Goal: Communication & Community: Share content

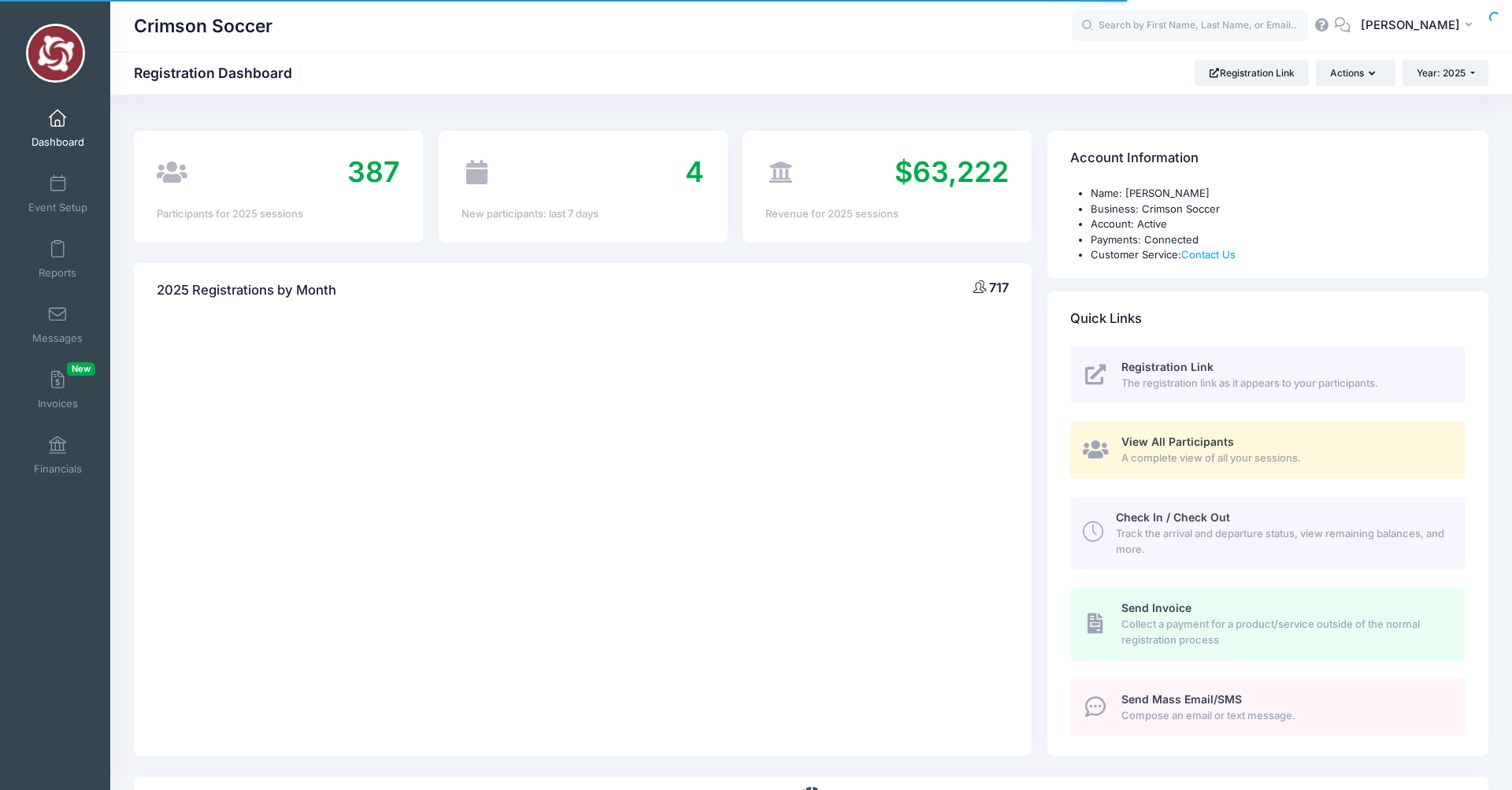
select select
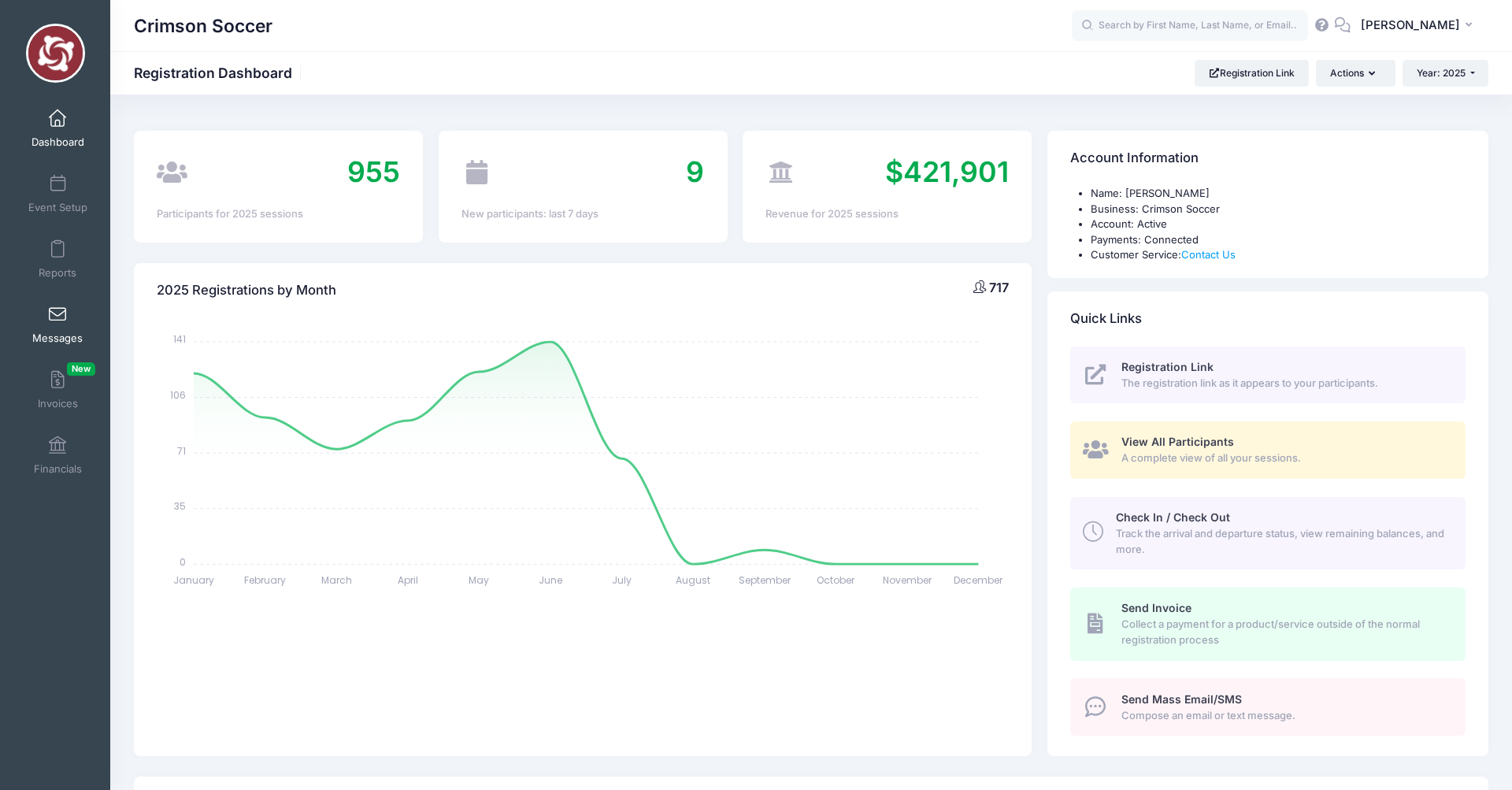
click at [58, 322] on span at bounding box center [58, 315] width 0 height 17
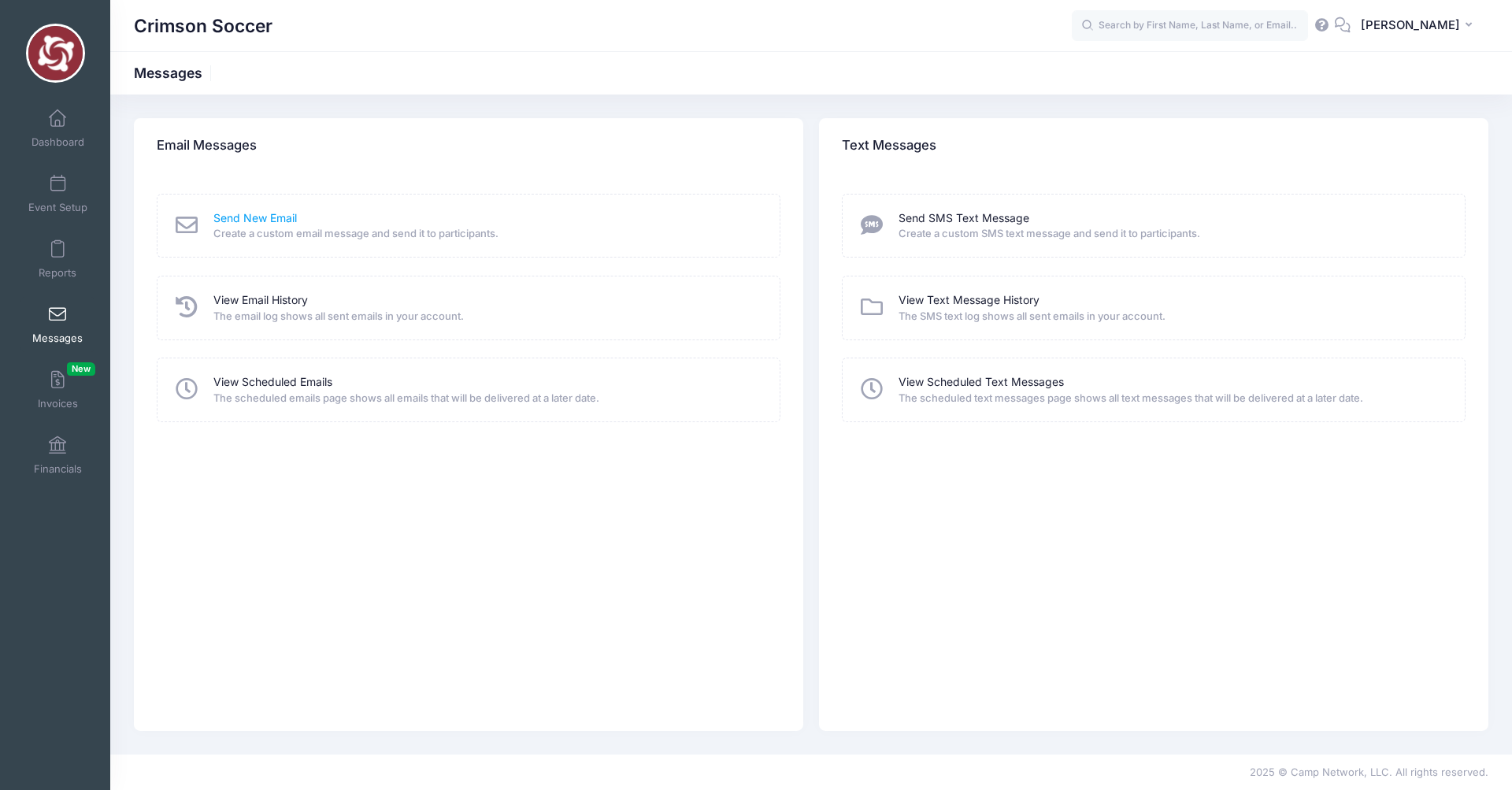
click at [268, 217] on link "Send New Email" at bounding box center [255, 218] width 84 height 17
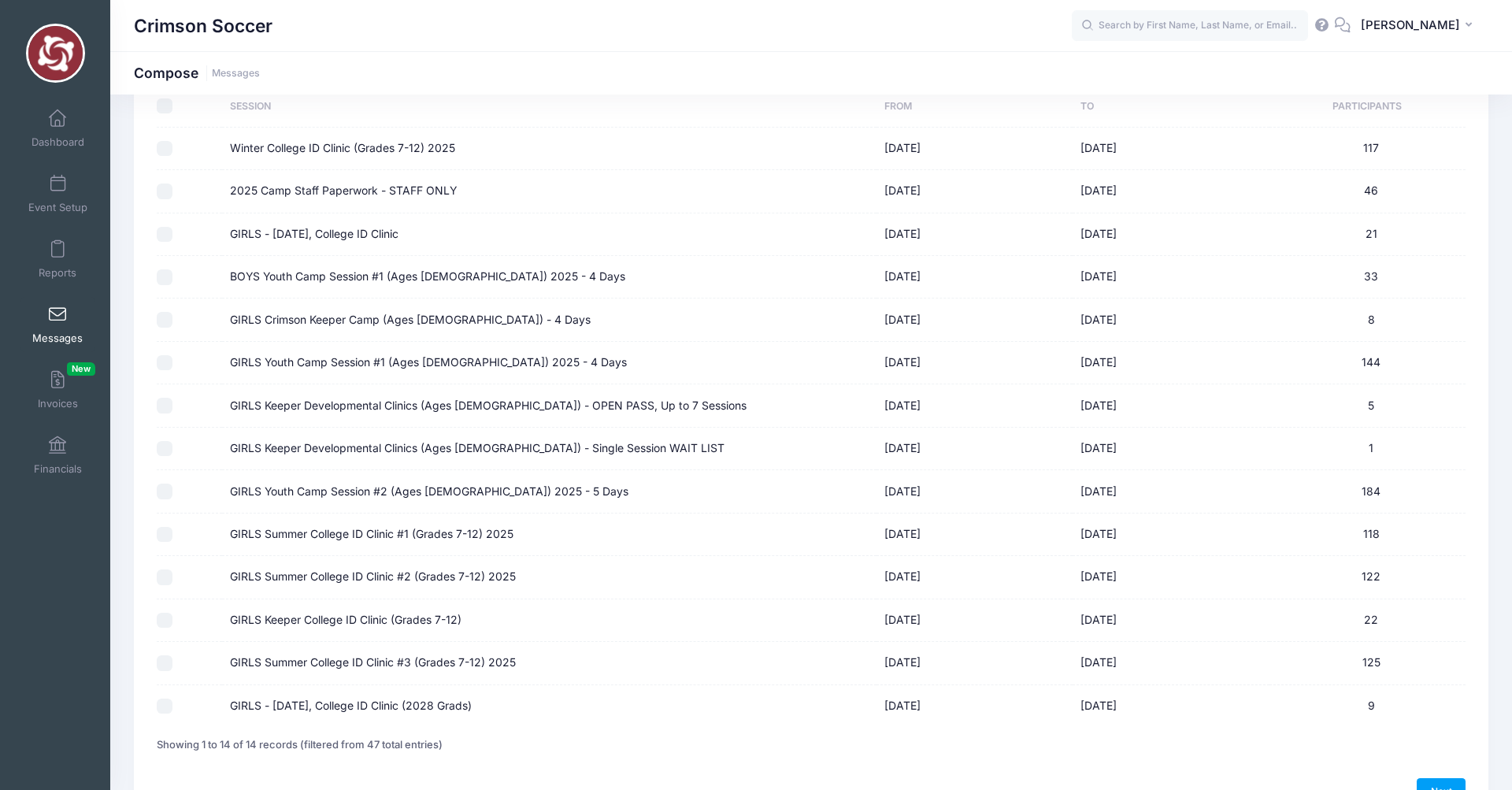
scroll to position [130, 0]
click at [162, 318] on input "GIRLS Crimson Keeper Camp (Ages 10-14) - 4 Days" at bounding box center [164, 318] width 16 height 16
checkbox input "true"
click at [162, 362] on input "GIRLS Youth Camp Session #1 (Ages [DEMOGRAPHIC_DATA]) 2025 - 4 Days" at bounding box center [164, 362] width 16 height 16
checkbox input "true"
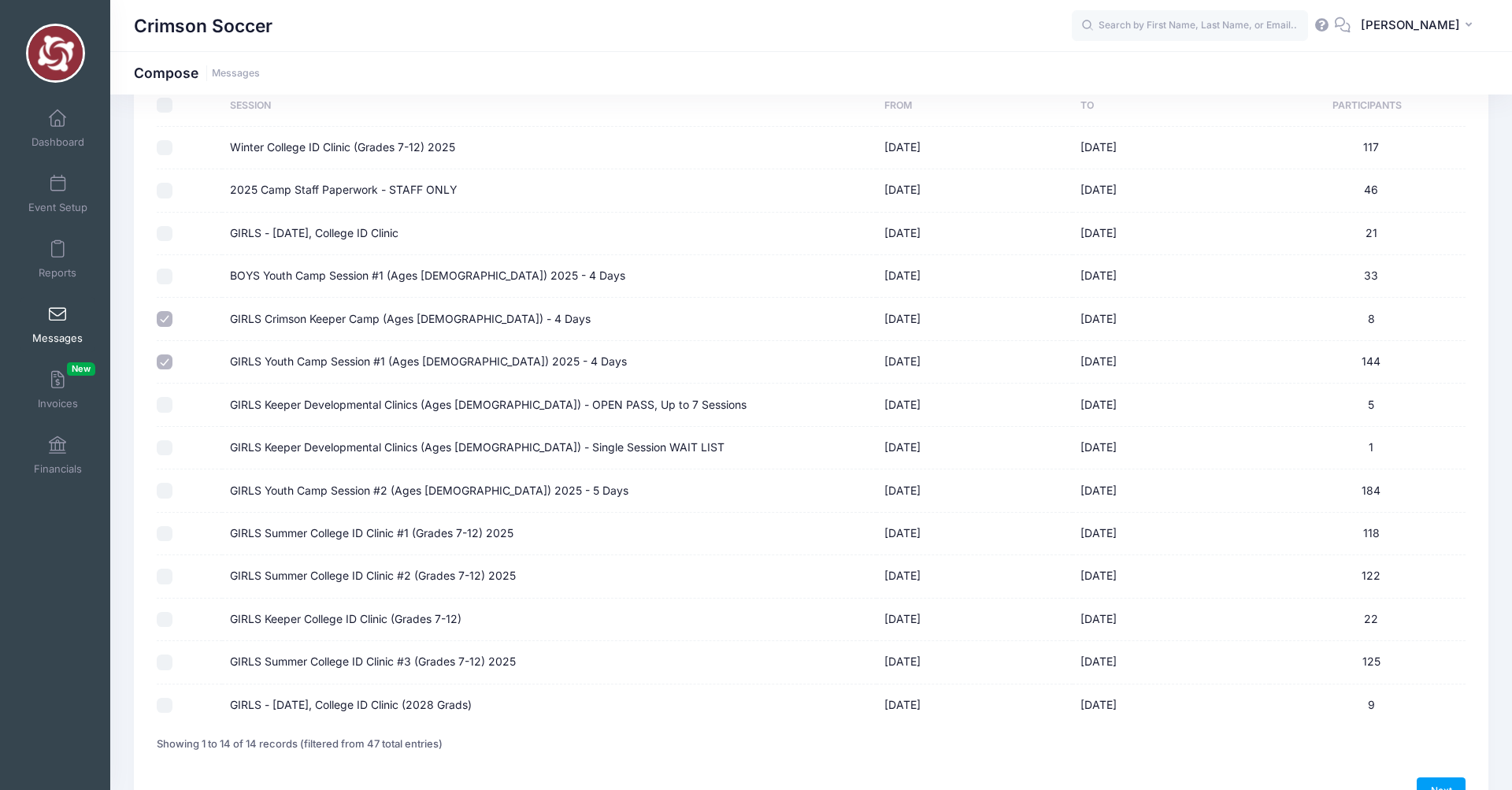
click at [164, 495] on input "GIRLS Youth Camp Session #2 (Ages [DEMOGRAPHIC_DATA]) 2025 - 5 Days" at bounding box center [164, 490] width 16 height 16
checkbox input "true"
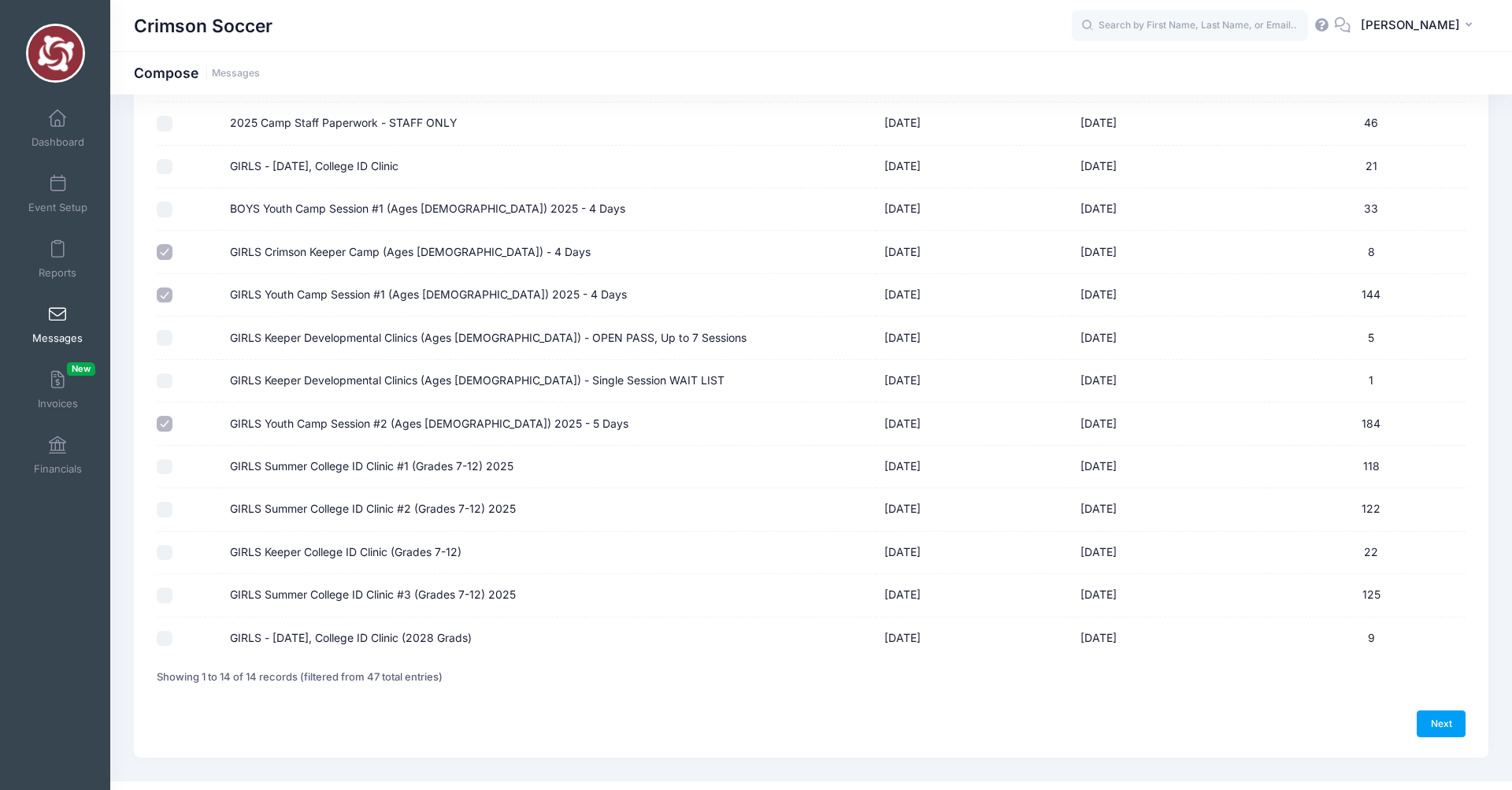
scroll to position [218, 0]
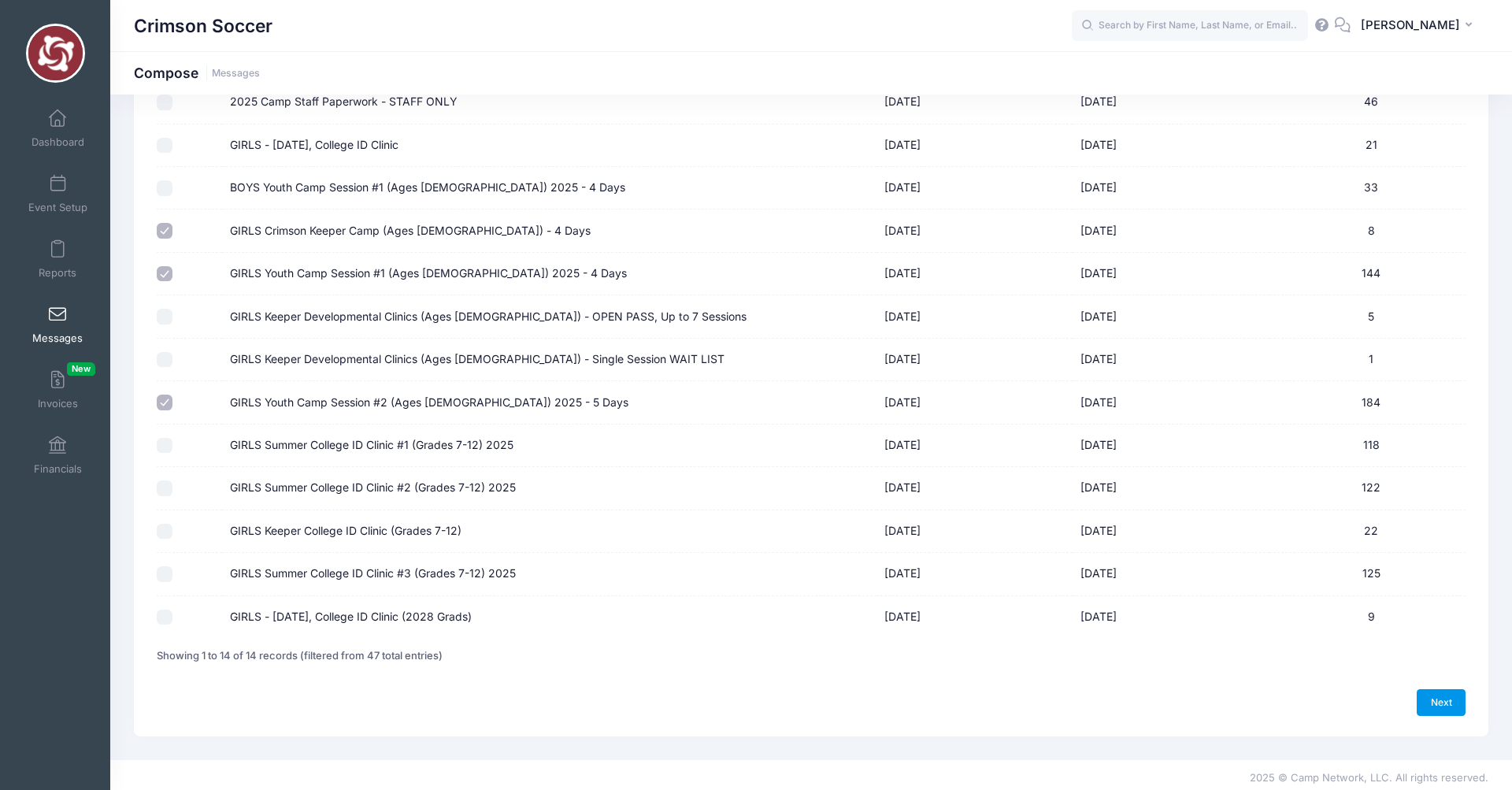
click at [1444, 706] on link "Next" at bounding box center [1441, 702] width 49 height 27
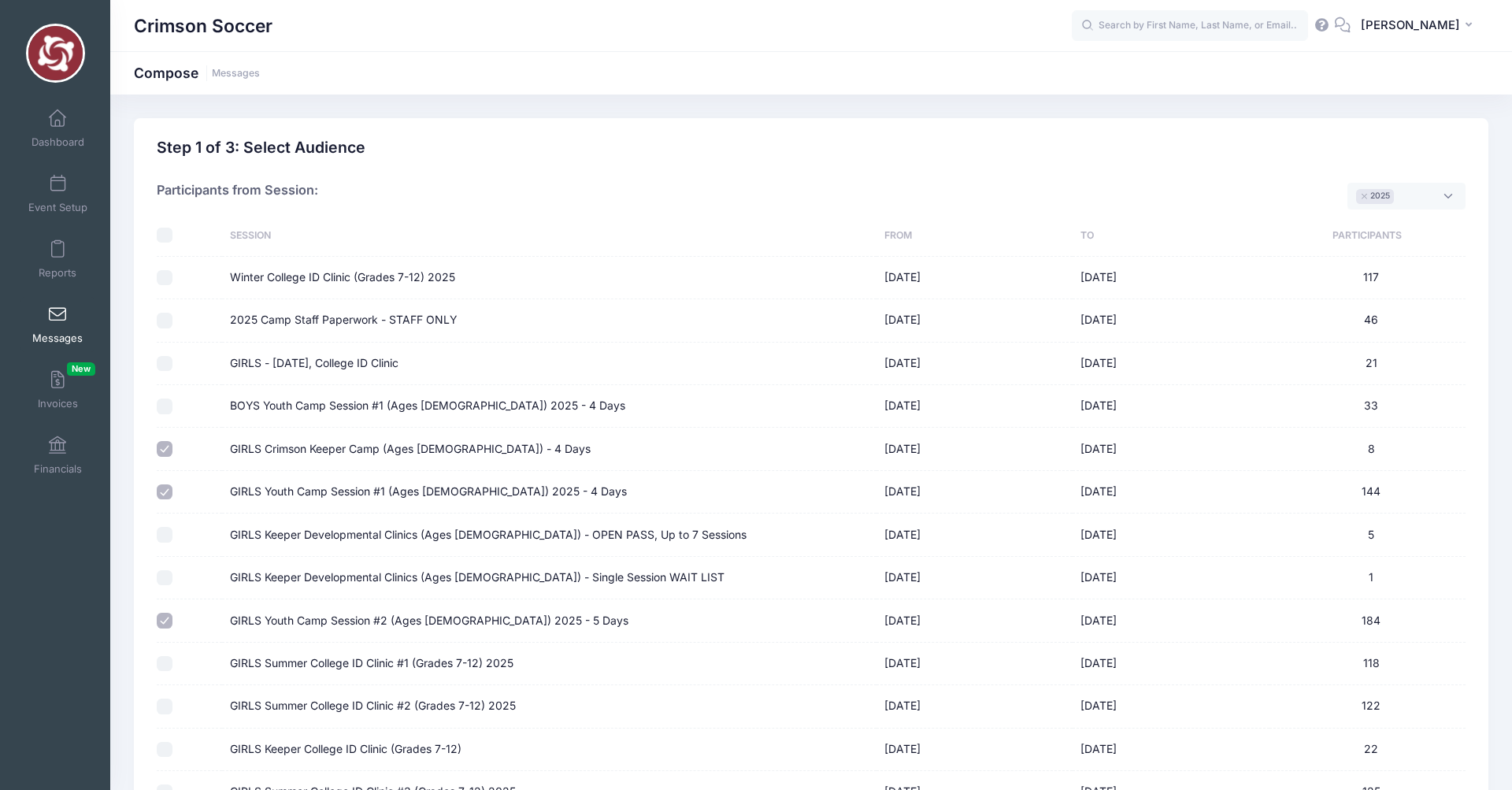
select select "50"
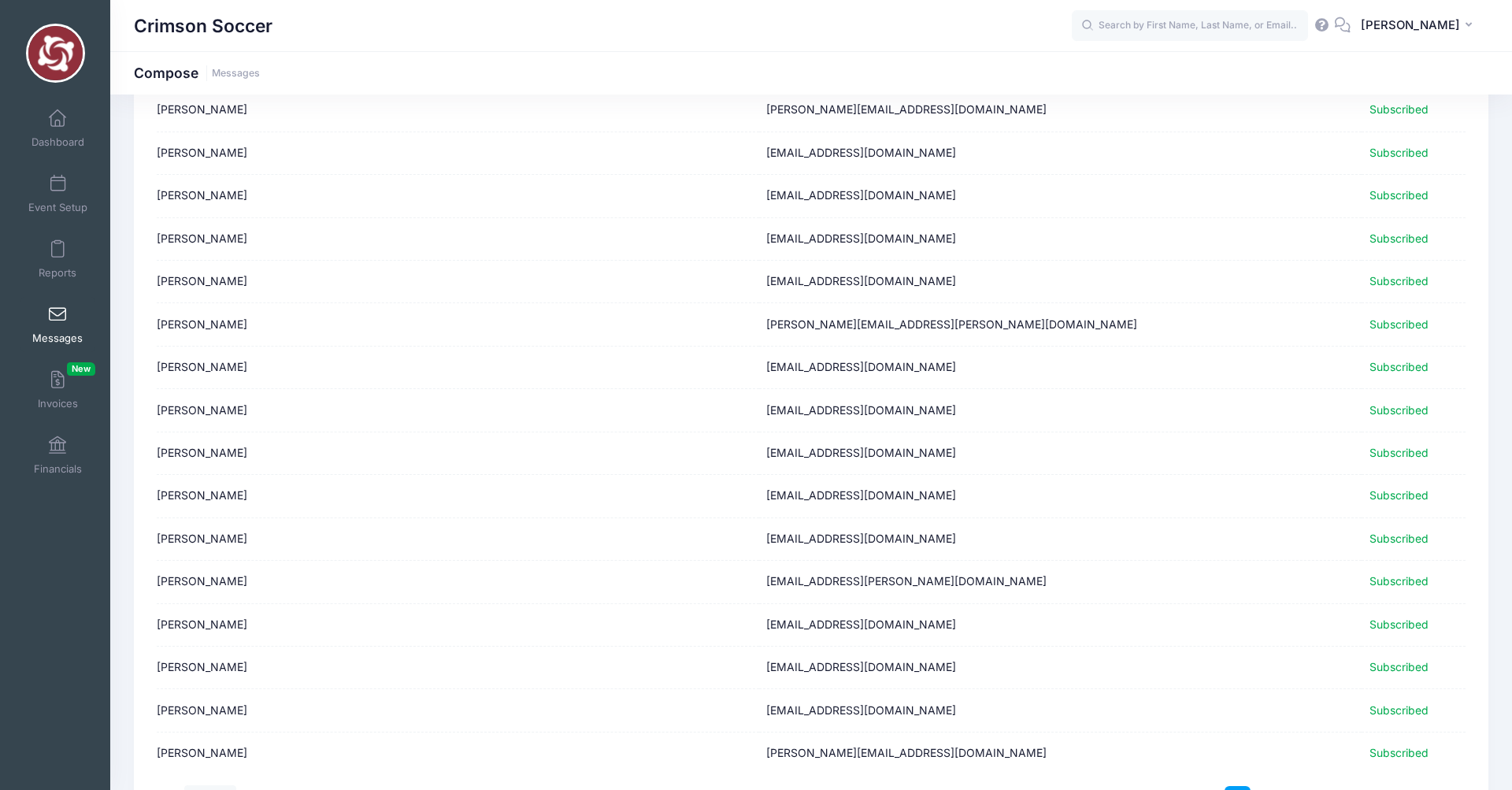
scroll to position [1760, 0]
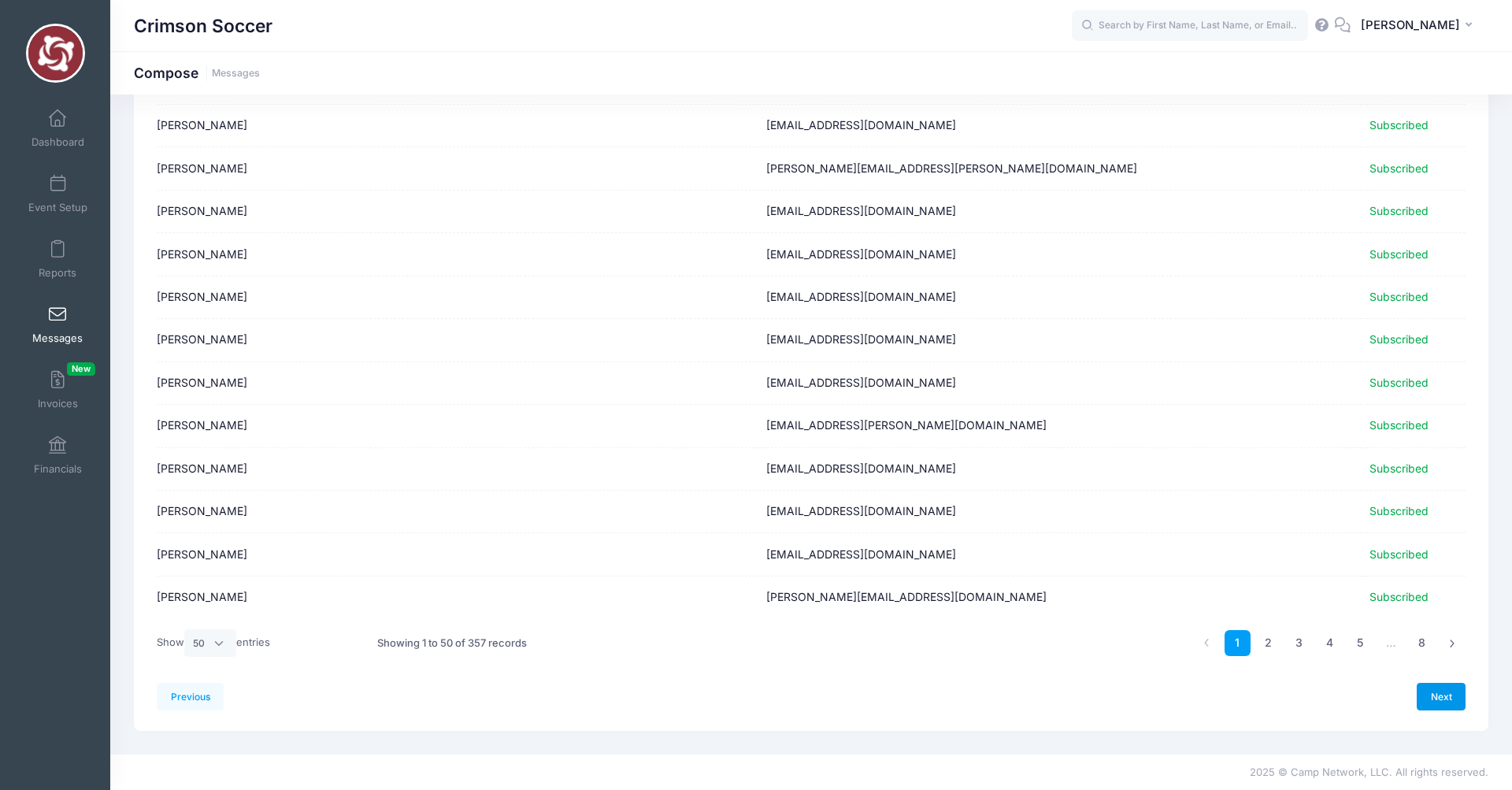
click at [1447, 698] on link "Next" at bounding box center [1441, 695] width 49 height 27
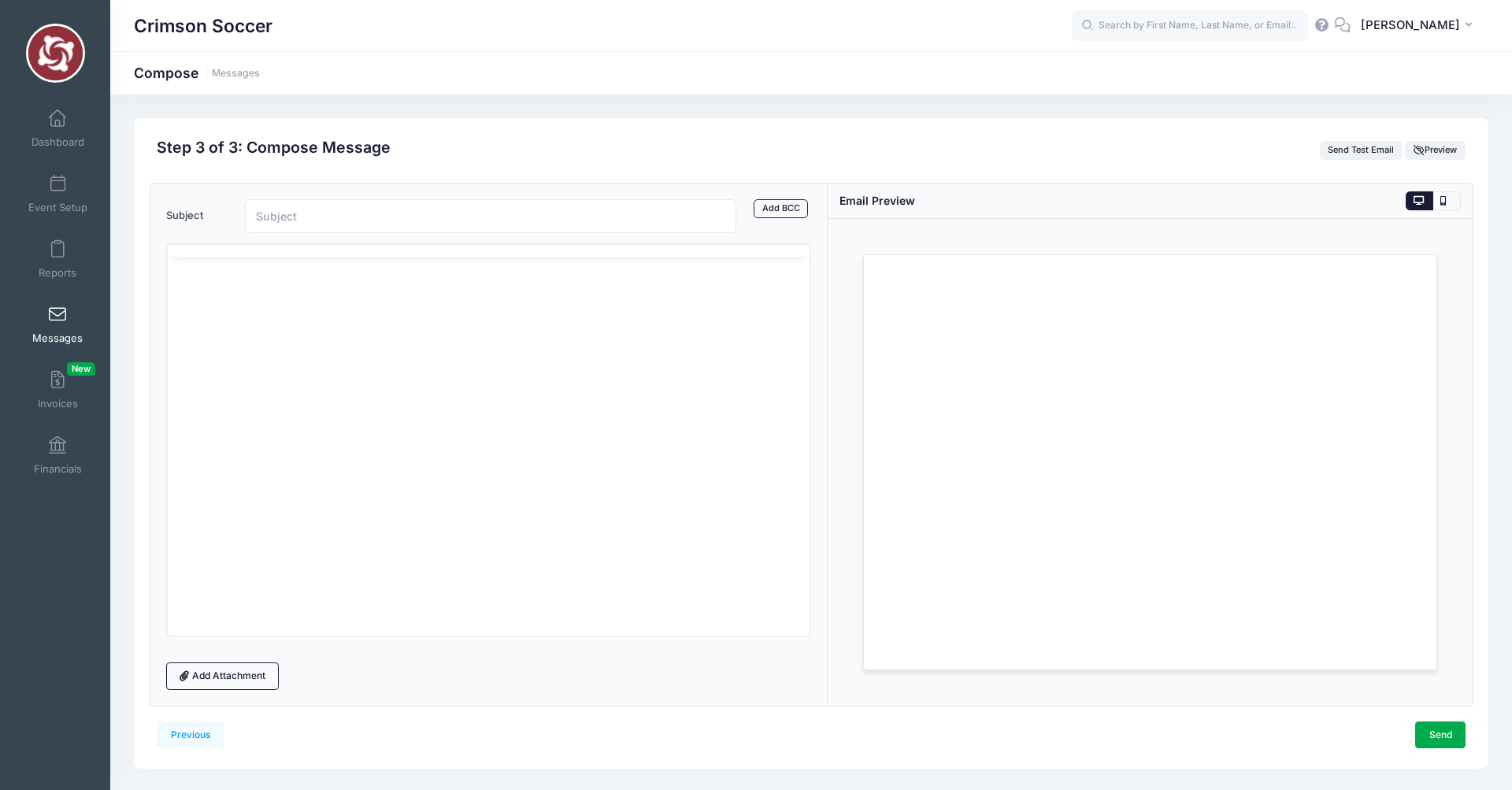
scroll to position [0, 0]
click at [299, 212] on input "Subject" at bounding box center [490, 216] width 491 height 34
type input "Camper Reunion - Today @1pm vs. UNH"
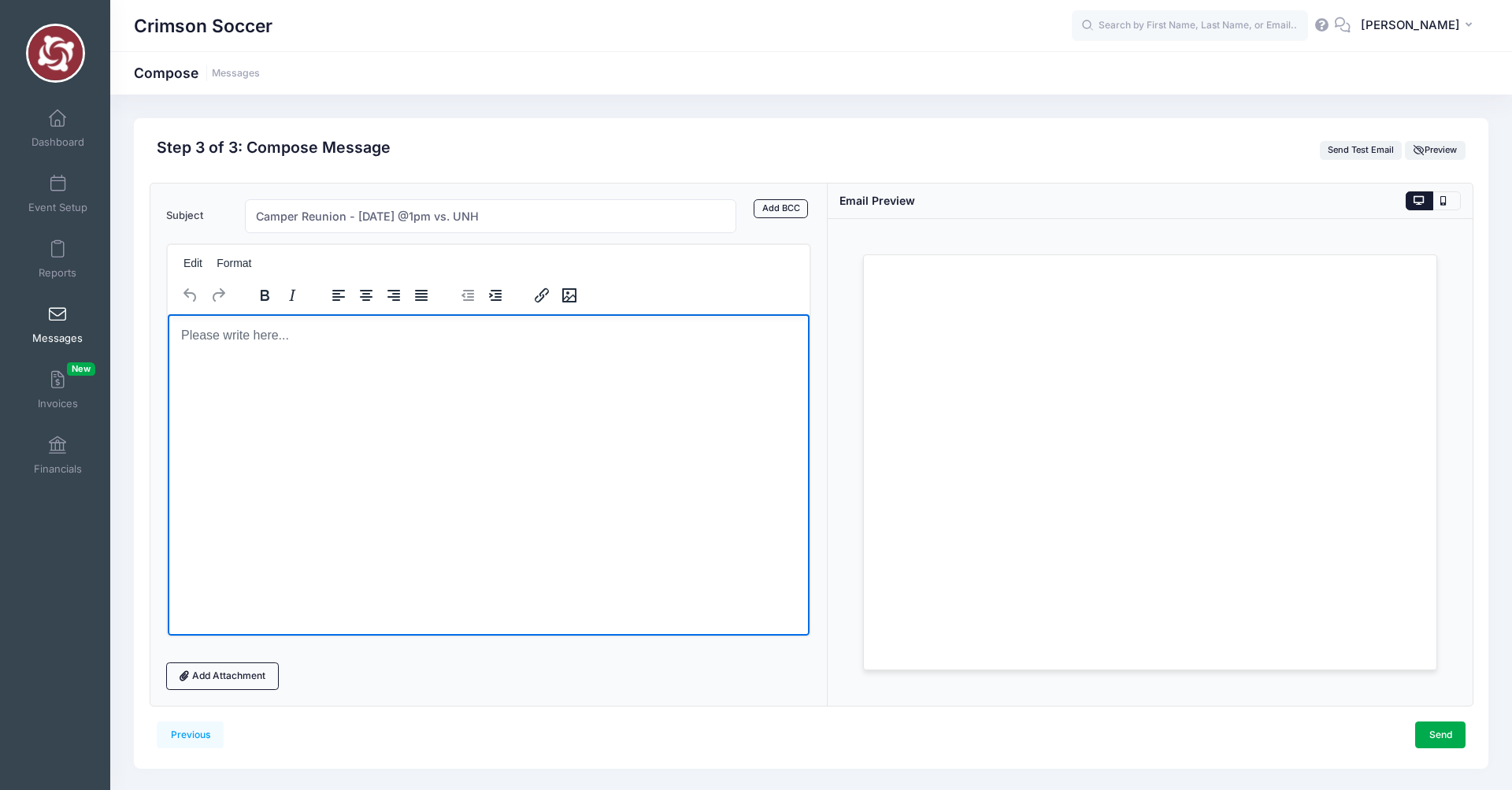
click at [219, 333] on body "Rich Text Area. Press ALT-0 for help." at bounding box center [488, 334] width 617 height 17
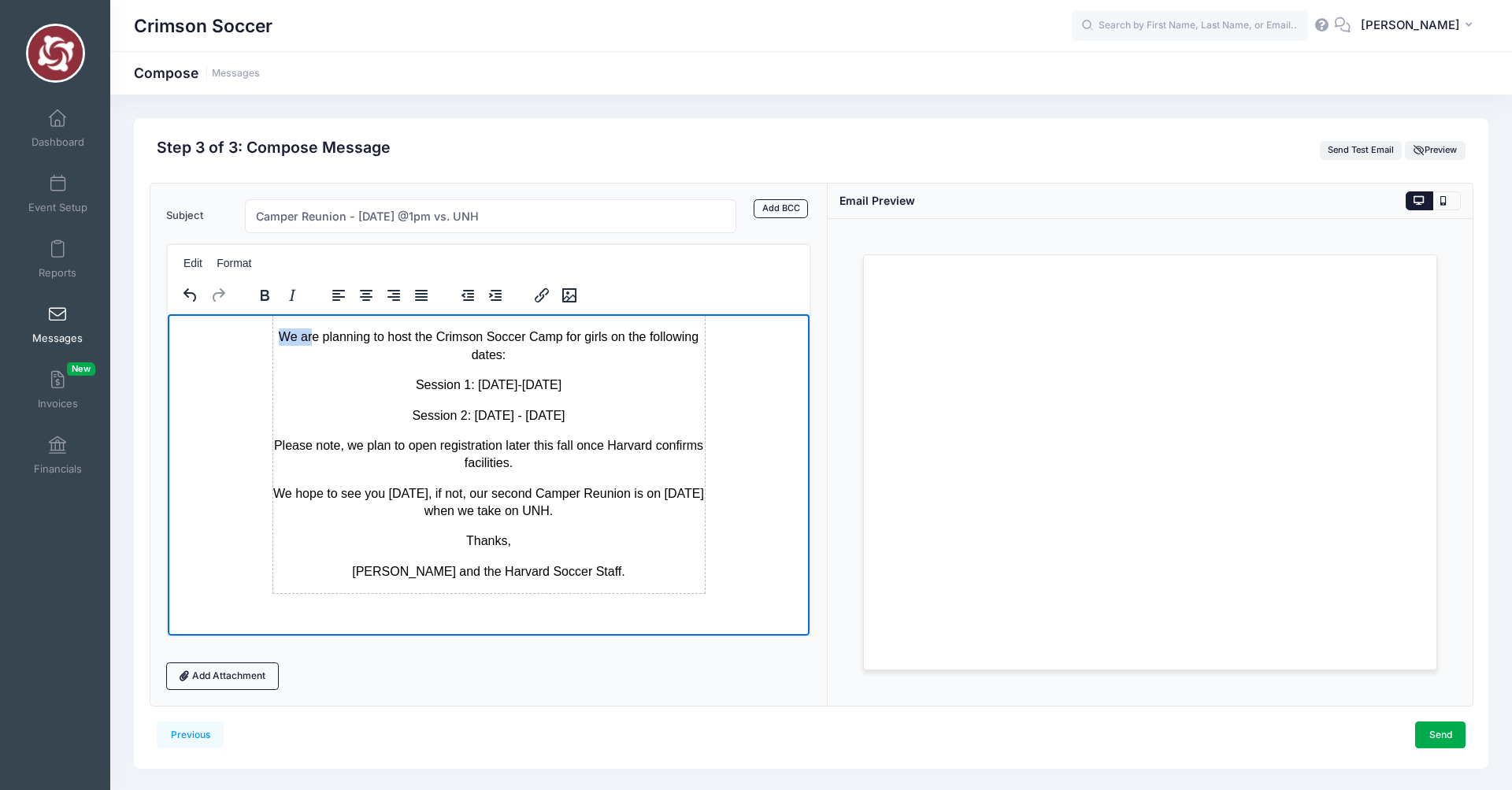
drag, startPoint x: 731, startPoint y: 590, endPoint x: 305, endPoint y: 332, distance: 498.0
click at [305, 332] on body "Campers are encouraged to wear their camp T-shirt and after the game we will ho…" at bounding box center [488, 404] width 617 height 440
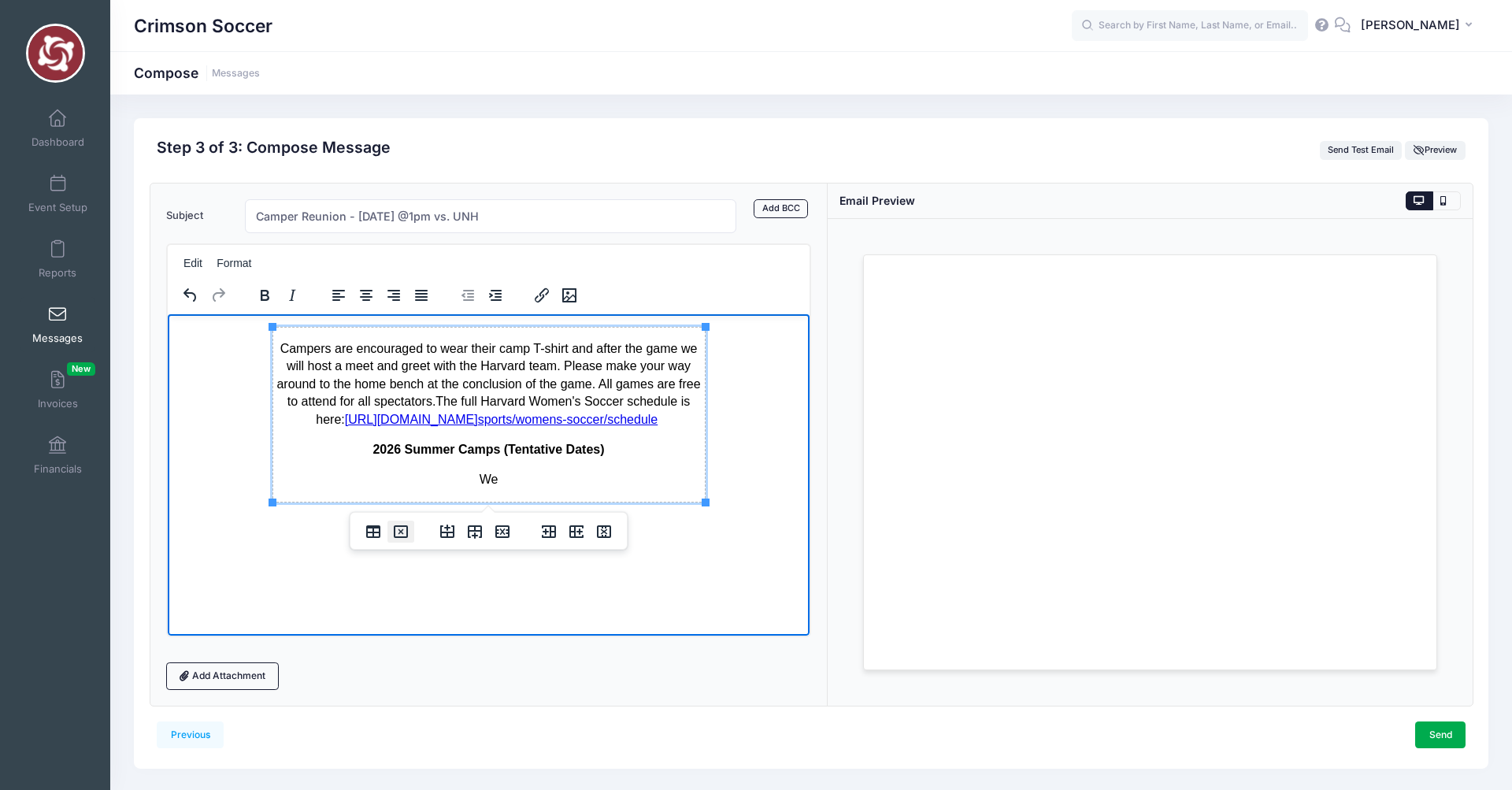
click at [398, 533] on icon "Delete table" at bounding box center [400, 531] width 6 height 6
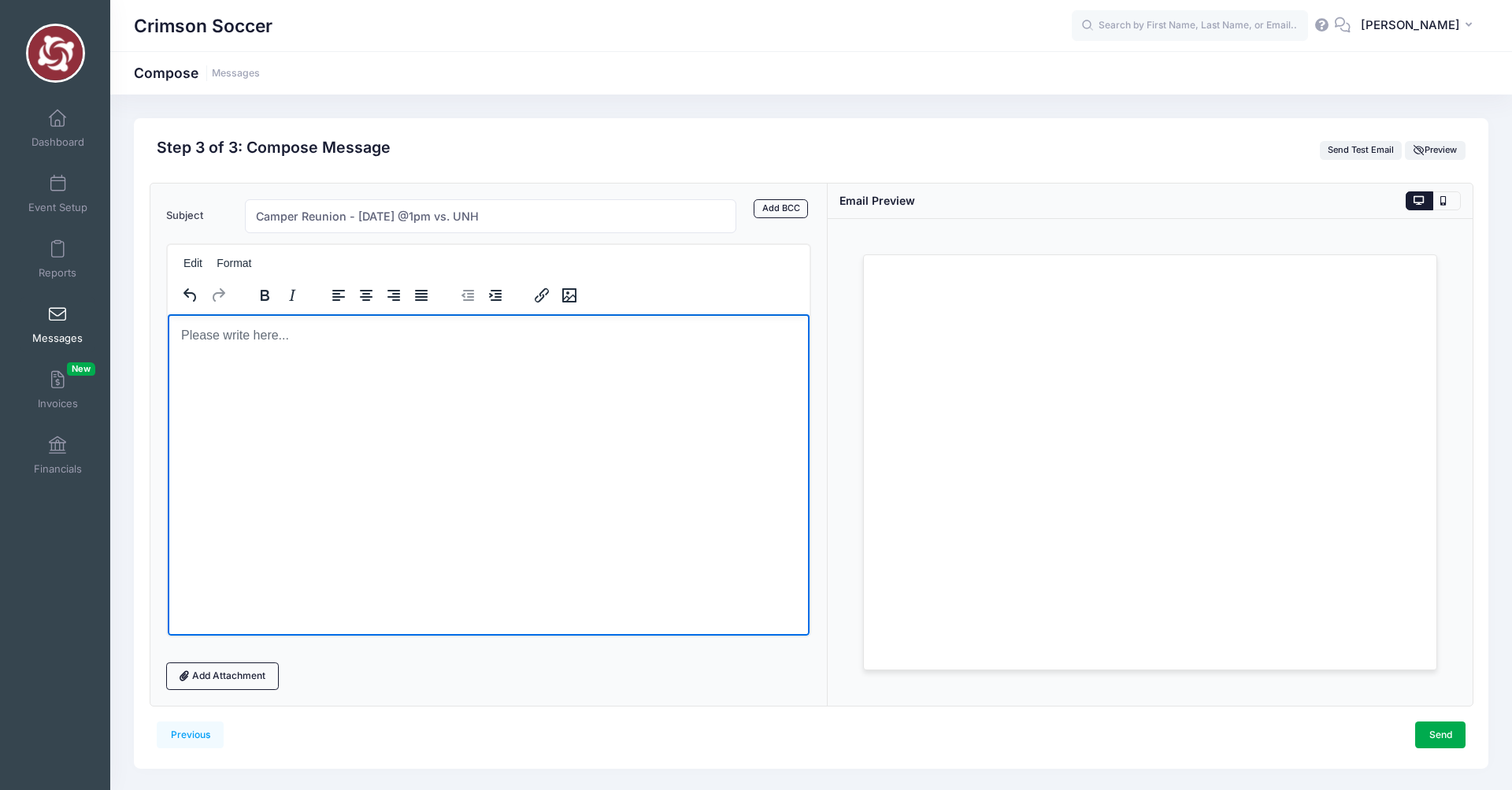
click at [222, 337] on body "Rich Text Area. Press ALT-0 for help." at bounding box center [488, 334] width 617 height 17
click at [356, 344] on html at bounding box center [487, 334] width 642 height 42
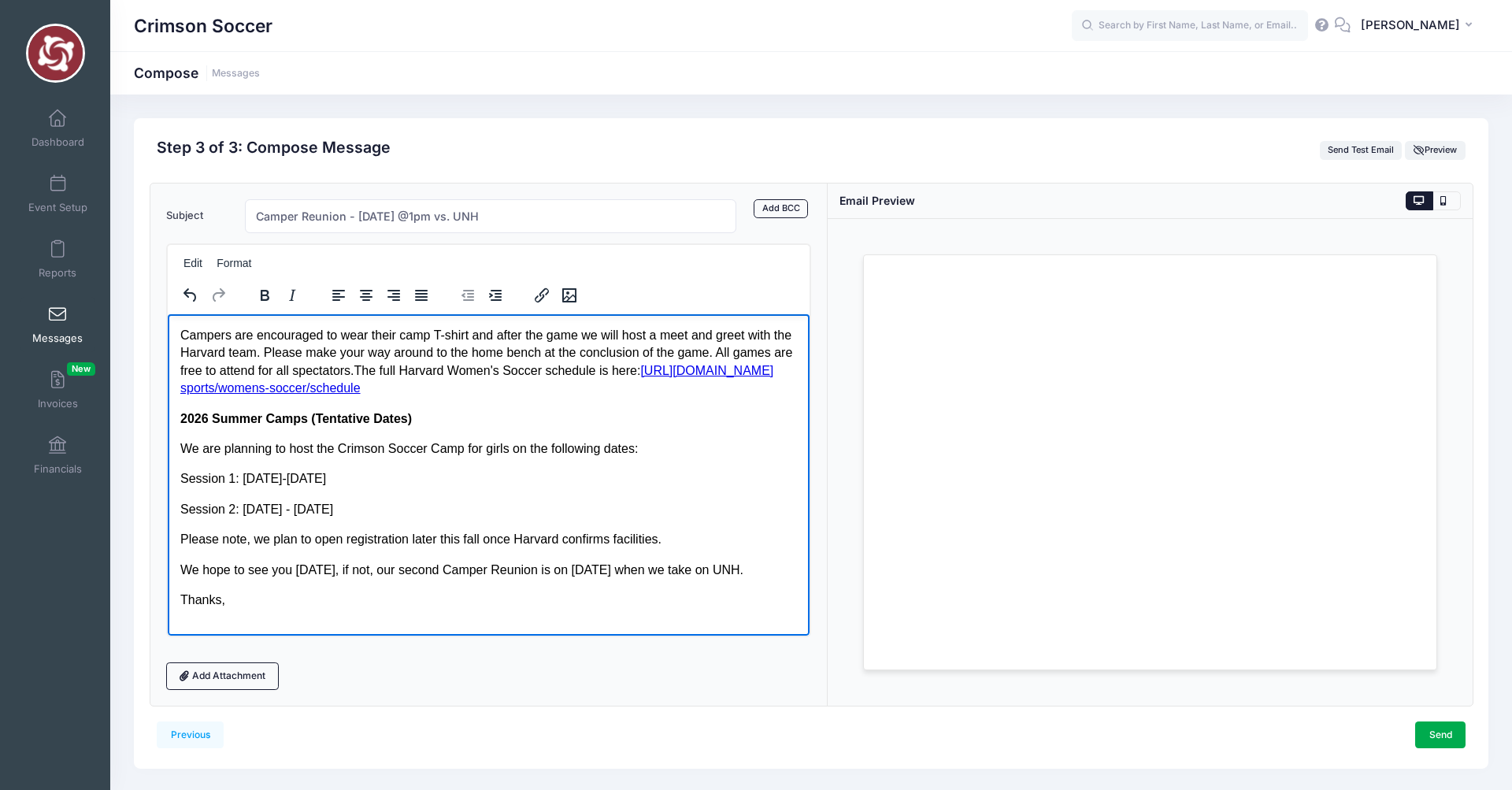
click at [182, 335] on p "Campers are encouraged to wear their camp T-shirt and after the game we will ho…" at bounding box center [488, 361] width 617 height 71
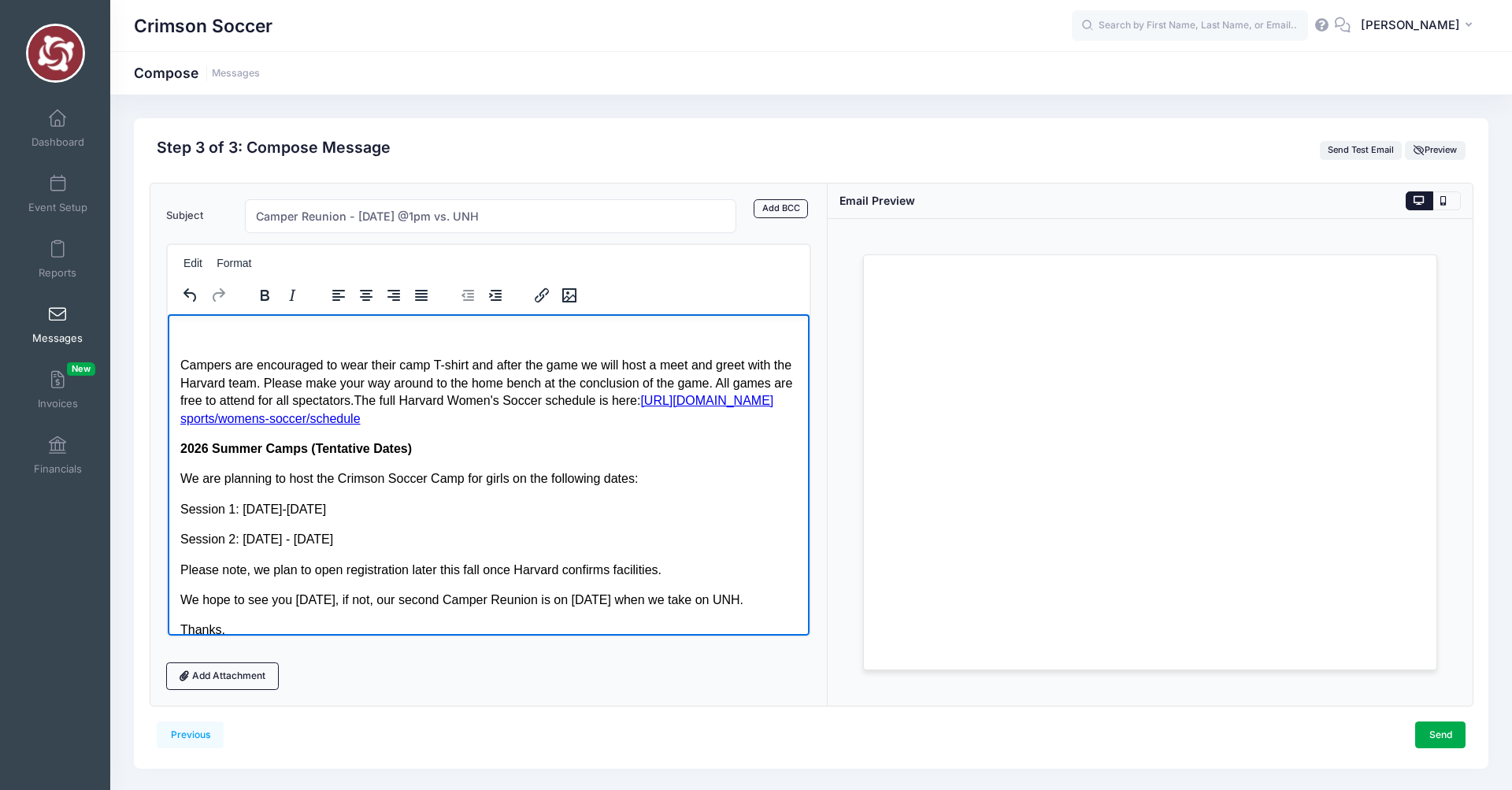
click at [190, 338] on p "Rich Text Area. Press ALT-0 for help." at bounding box center [488, 334] width 617 height 17
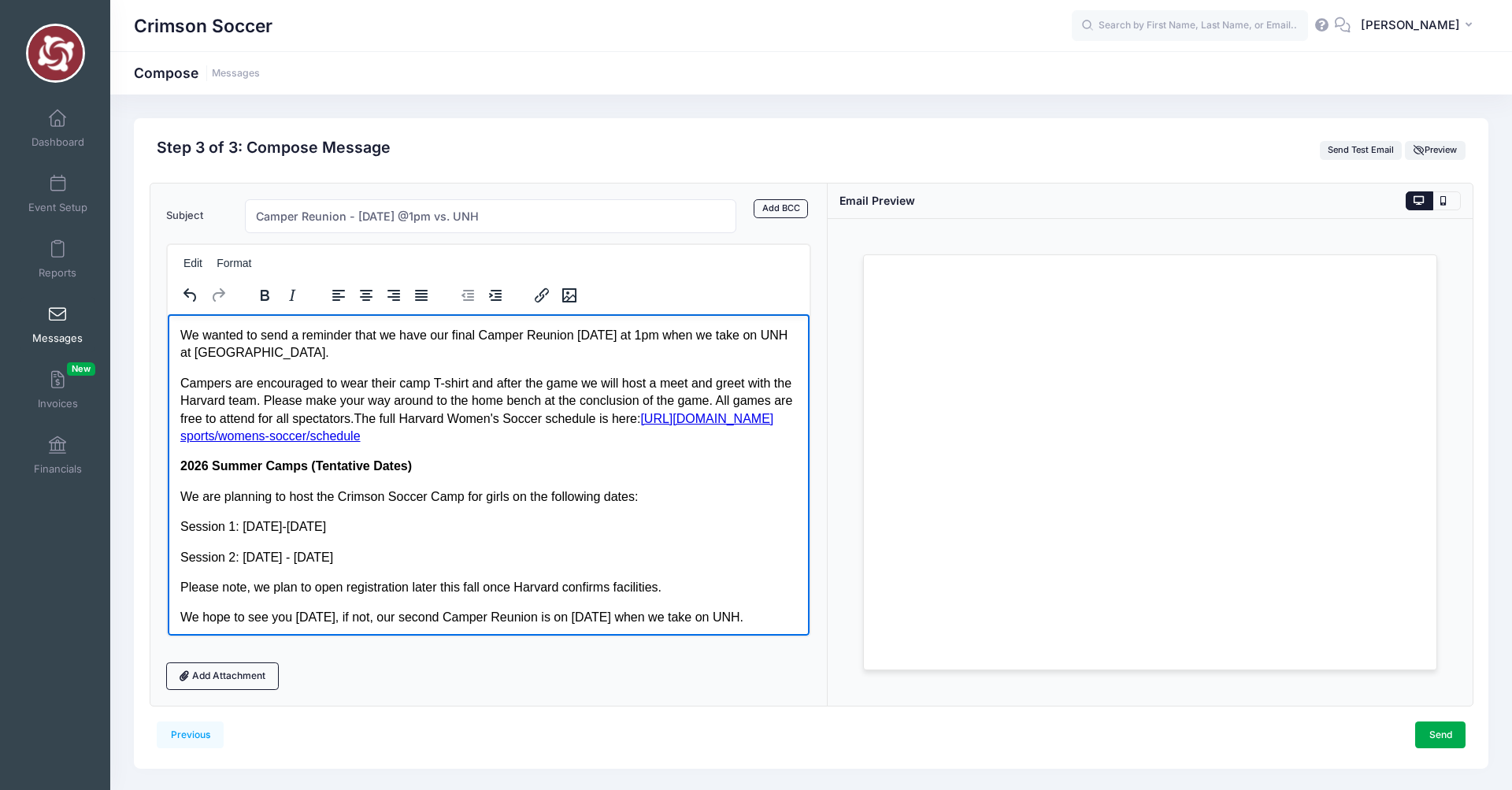
click at [180, 382] on p "Campers are encouraged to wear their camp T-shirt and after the game we will ho…" at bounding box center [488, 409] width 617 height 71
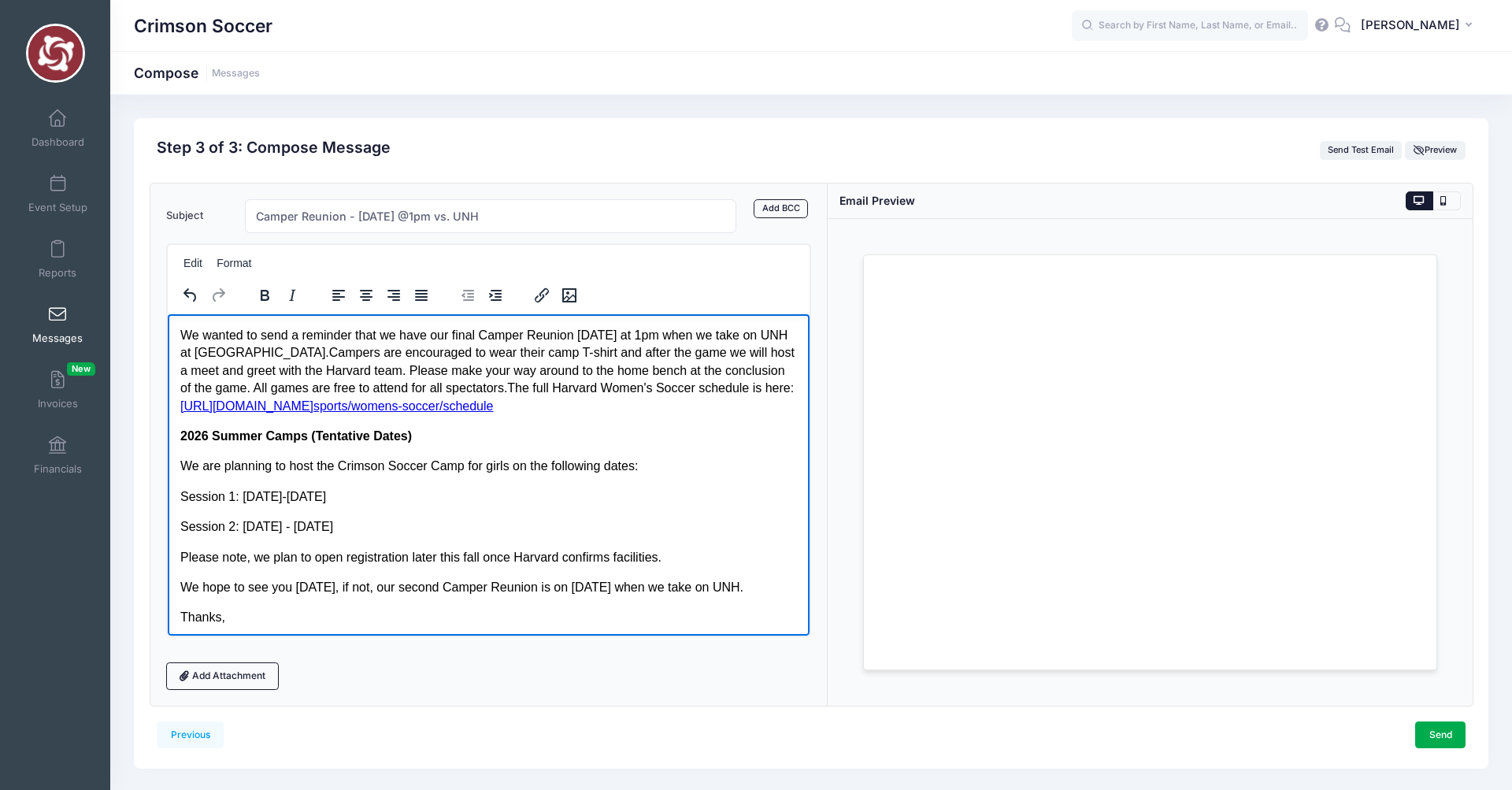
scroll to position [4, 0]
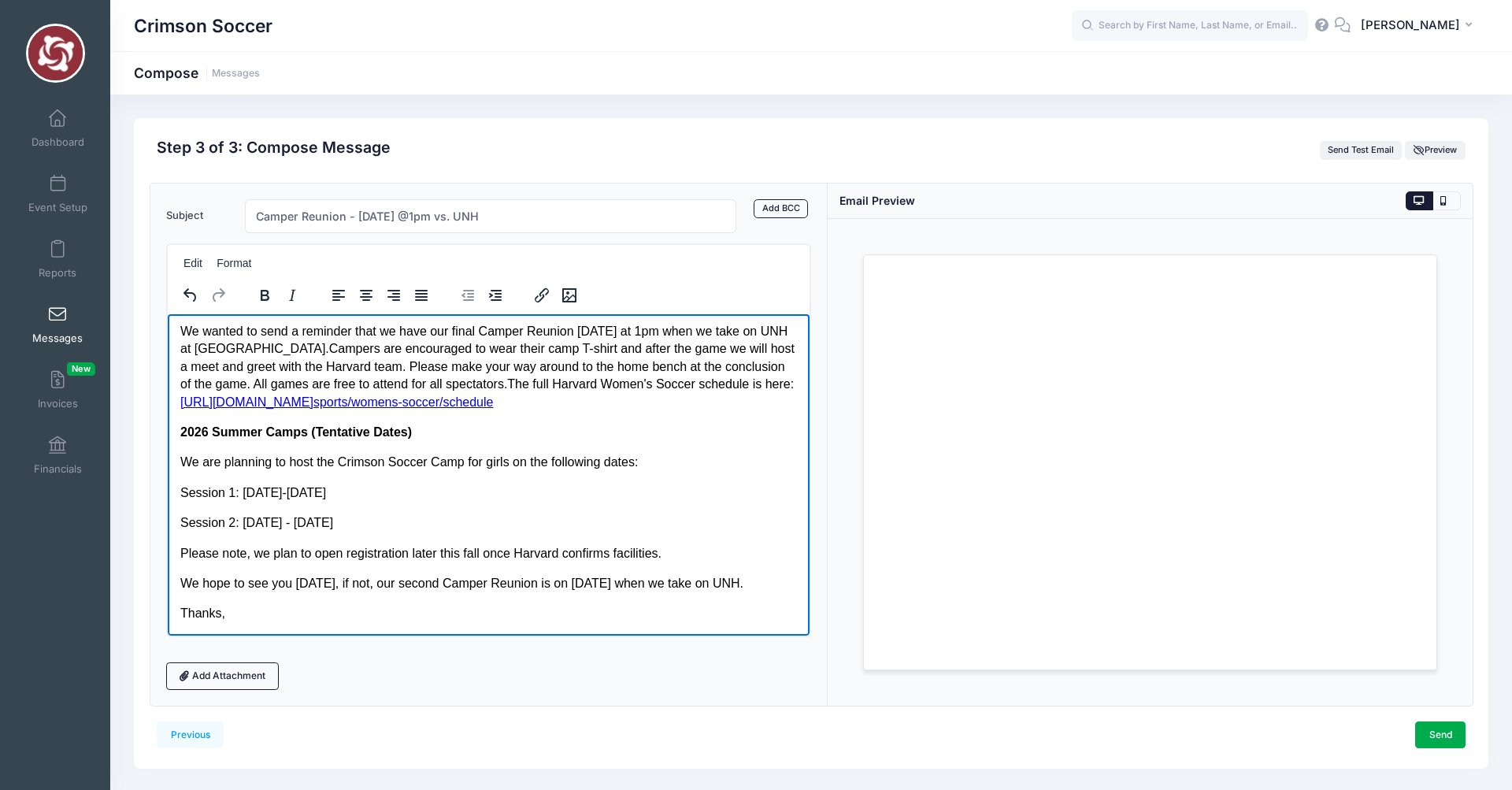
drag, startPoint x: 764, startPoint y: 580, endPoint x: 190, endPoint y: 579, distance: 574.0
click at [190, 579] on p "We hope to see you Monday, if not, our second Camper Reunion is on Sept 14 when…" at bounding box center [488, 582] width 617 height 17
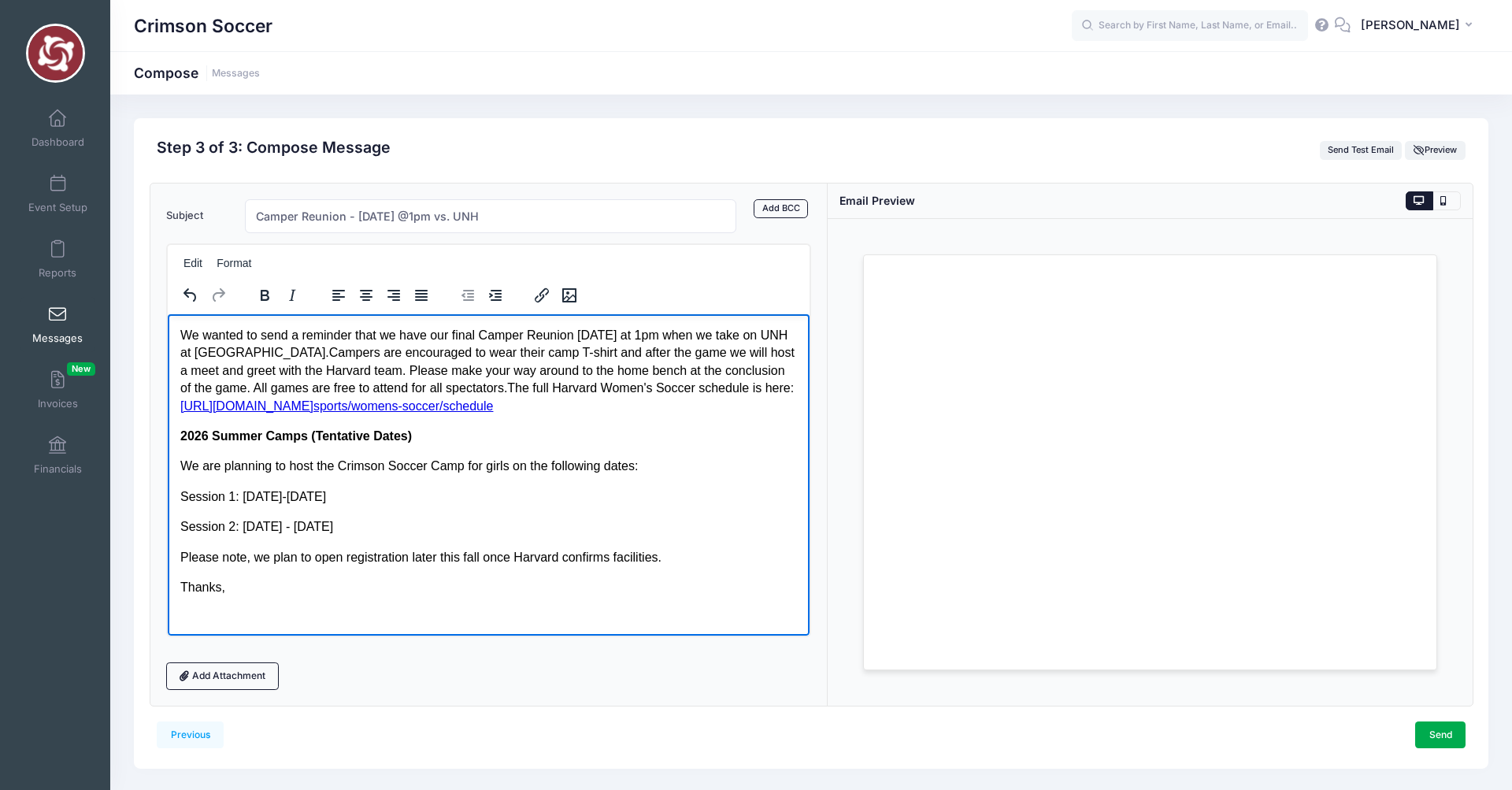
scroll to position [0, 0]
click at [231, 593] on p "Thanks," at bounding box center [488, 586] width 617 height 17
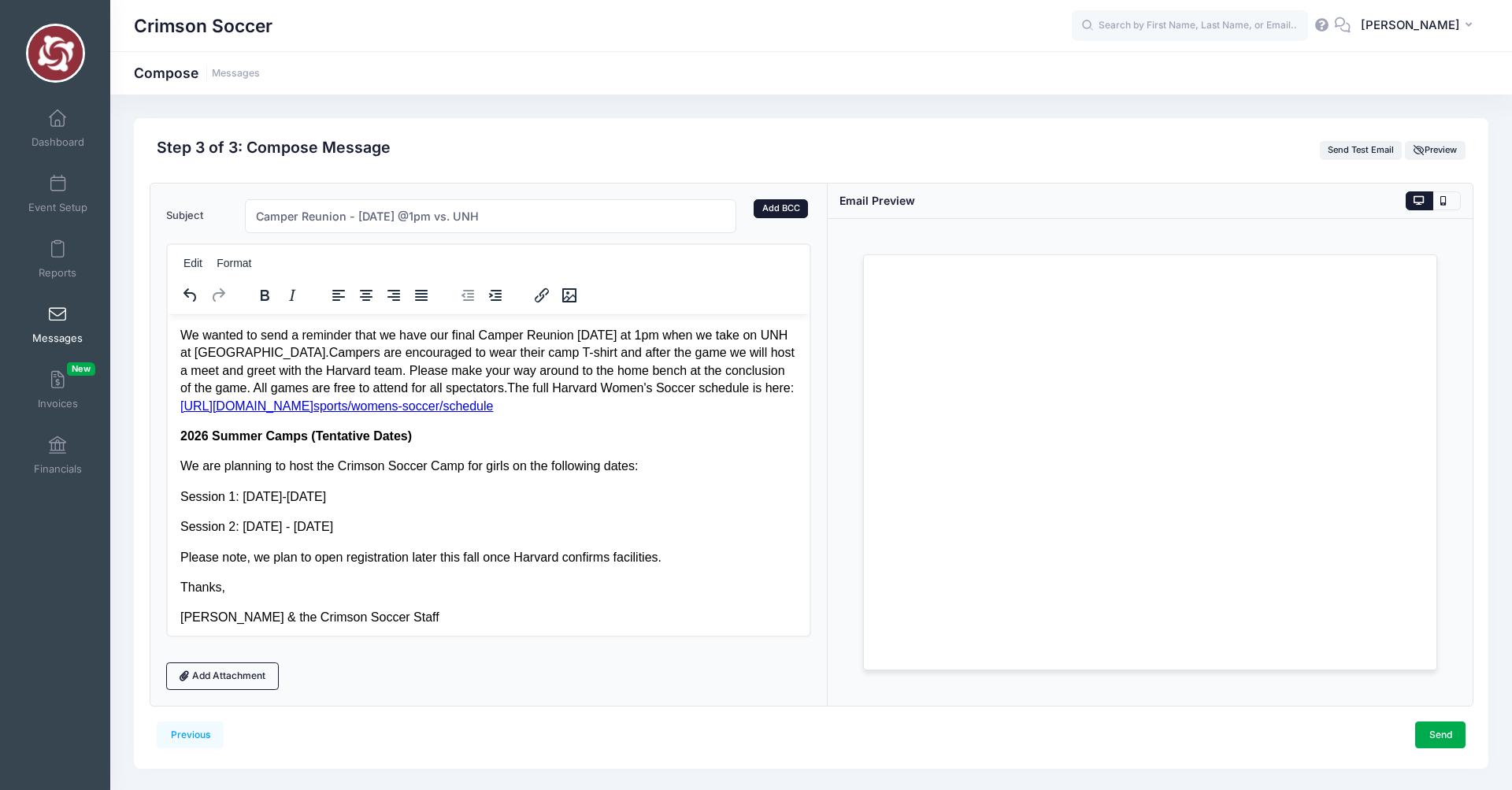
click at [778, 211] on link "Add BCC" at bounding box center [780, 208] width 54 height 19
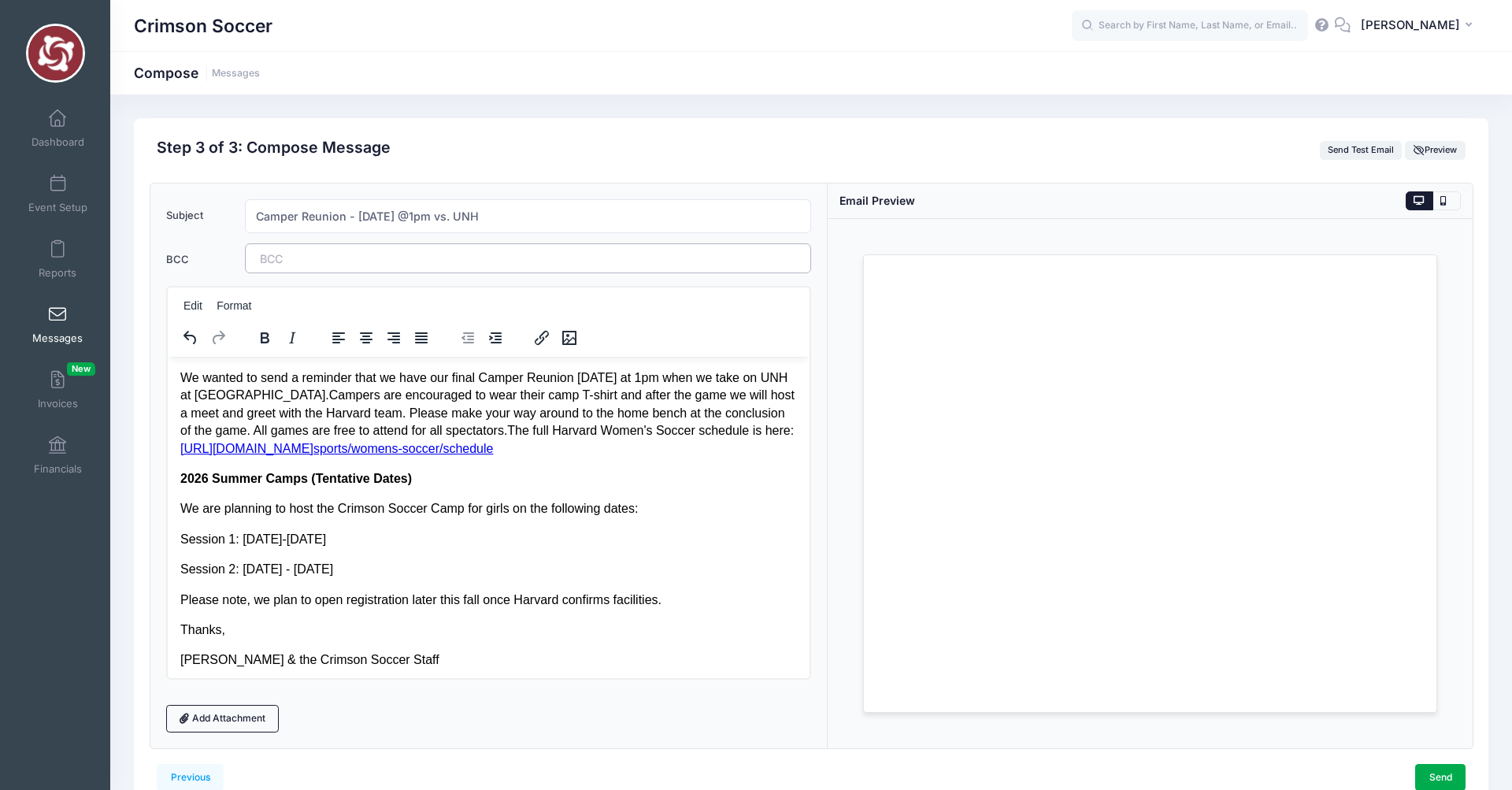
click at [572, 260] on tags "​" at bounding box center [528, 258] width 566 height 30
click at [1439, 774] on link "Send" at bounding box center [1440, 776] width 50 height 27
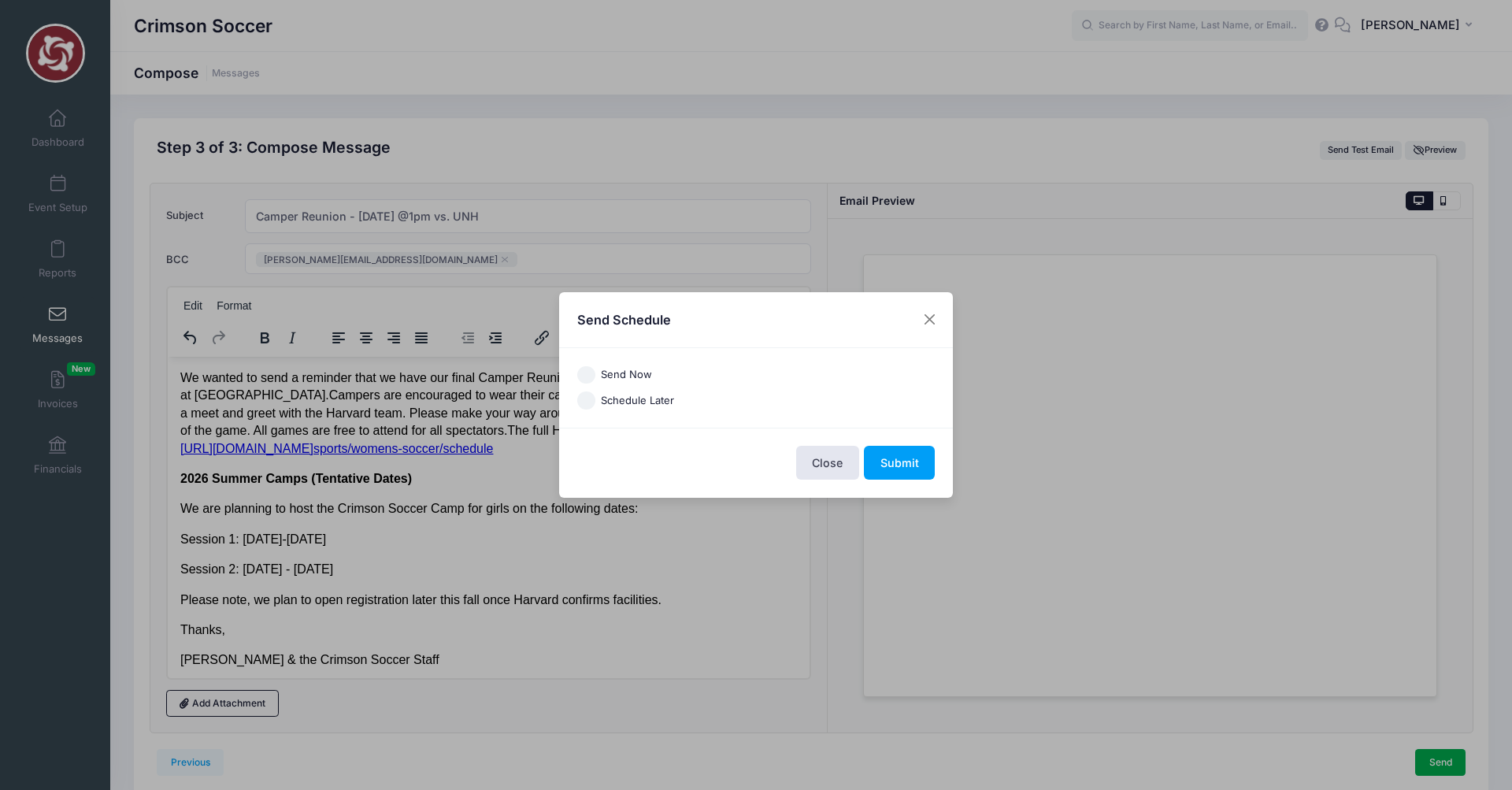
click at [585, 376] on input "Send Now" at bounding box center [587, 375] width 18 height 18
radio input "true"
click at [899, 467] on button "Submit" at bounding box center [899, 462] width 71 height 34
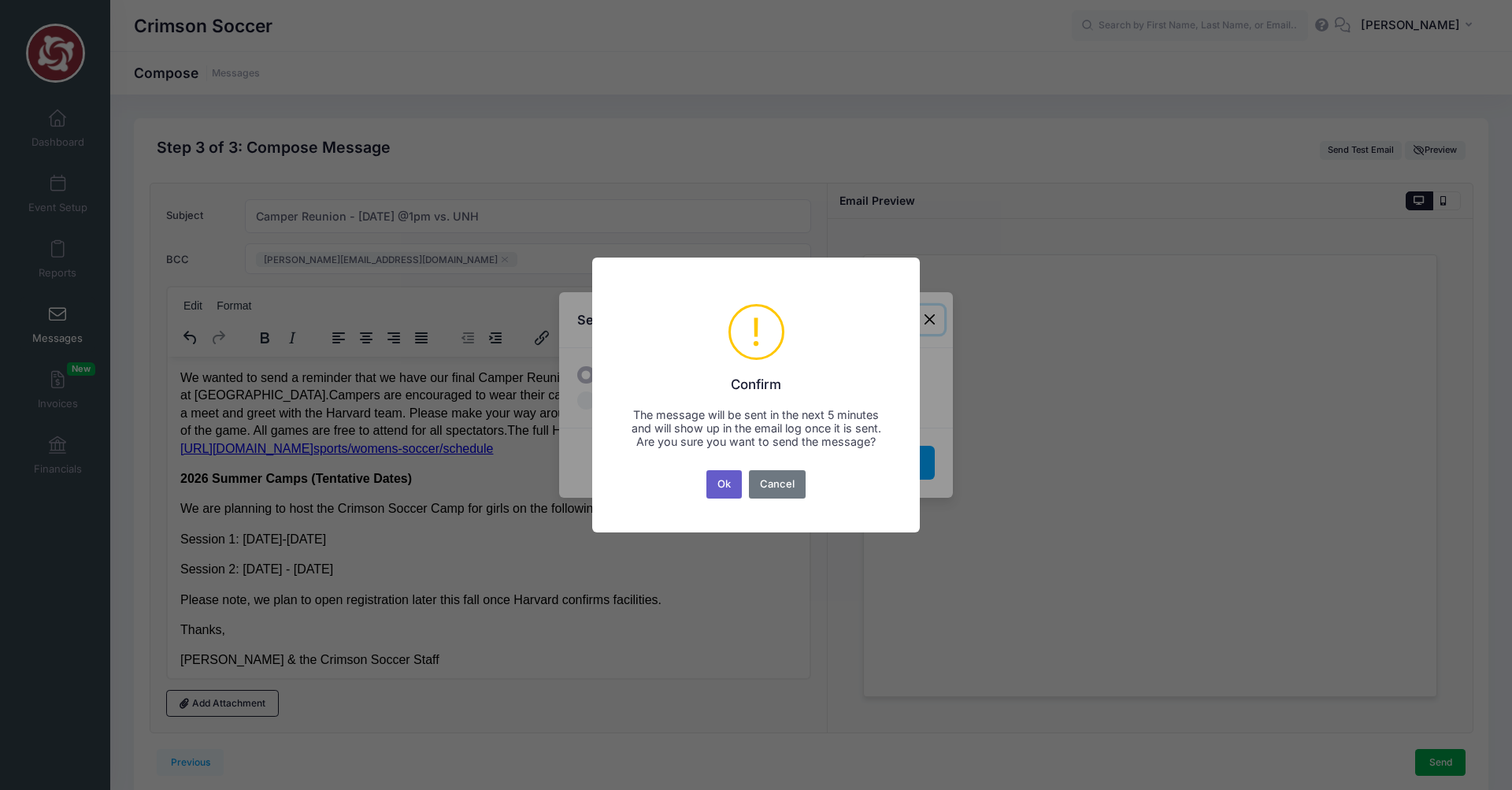
click at [723, 489] on button "Ok" at bounding box center [724, 484] width 36 height 28
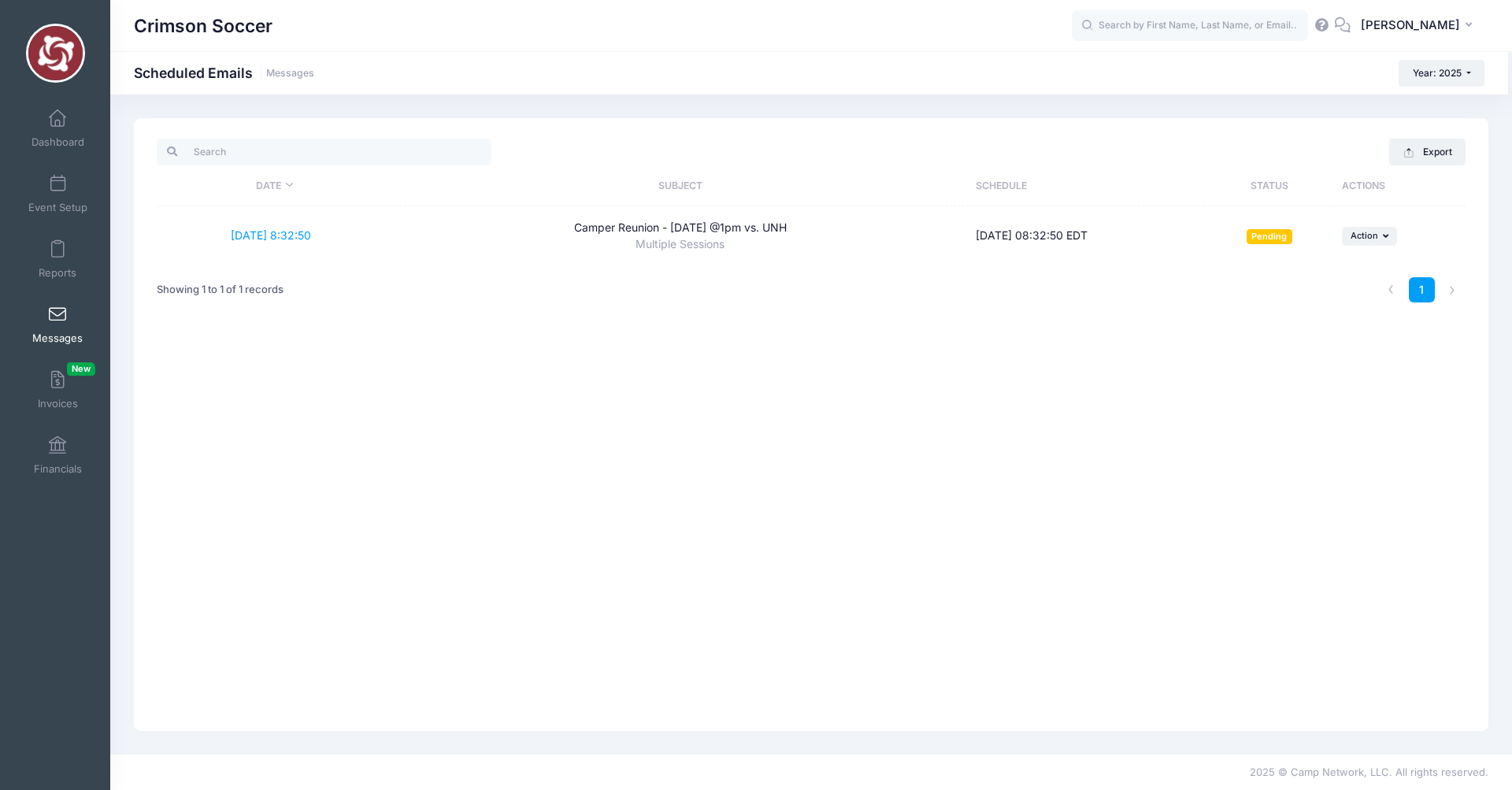
click at [719, 585] on div "Export Date Subject Schedule Status Actions 9/14/2025 8:32:50 Camper Reunion - …" at bounding box center [812, 425] width 1355 height 613
